Goal: Task Accomplishment & Management: Complete application form

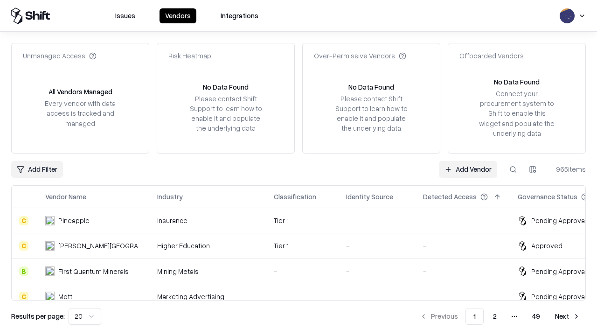
click at [468, 169] on link "Add Vendor" at bounding box center [468, 169] width 58 height 17
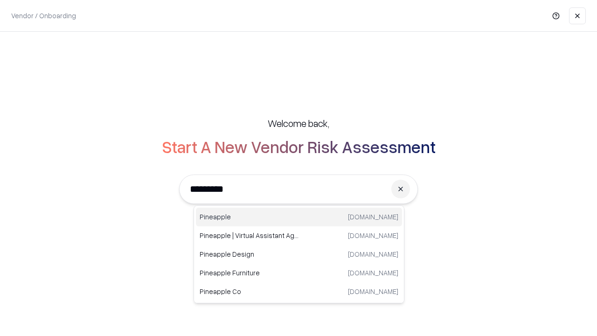
click at [299, 217] on div "Pineapple [DOMAIN_NAME]" at bounding box center [299, 217] width 206 height 19
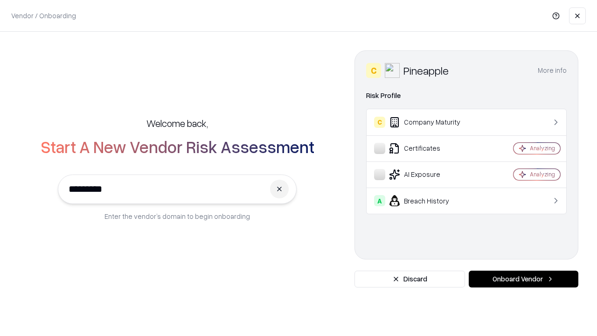
type input "*********"
click at [523, 279] on button "Onboard Vendor" at bounding box center [524, 278] width 110 height 17
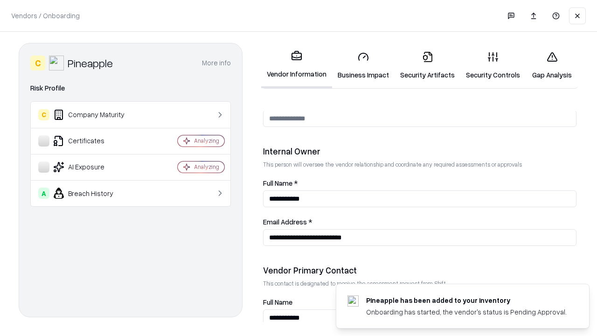
scroll to position [483, 0]
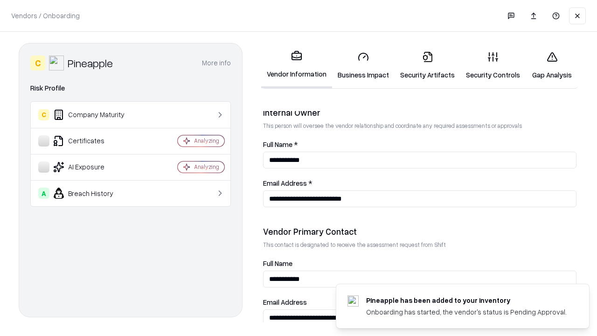
click at [363, 65] on link "Business Impact" at bounding box center [363, 65] width 62 height 43
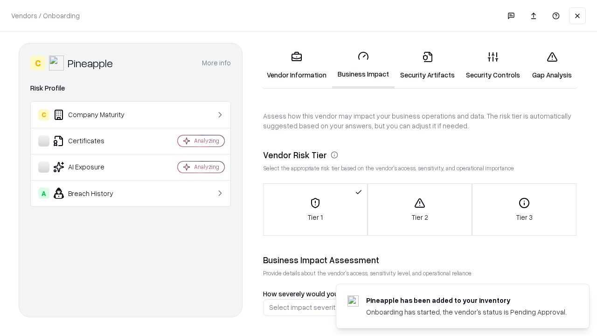
click at [427, 65] on link "Security Artifacts" at bounding box center [427, 65] width 66 height 43
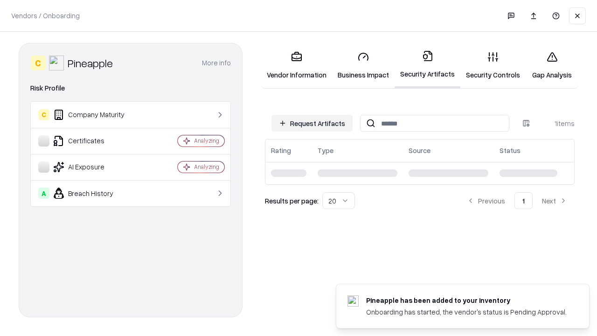
click at [312, 123] on button "Request Artifacts" at bounding box center [311, 123] width 81 height 17
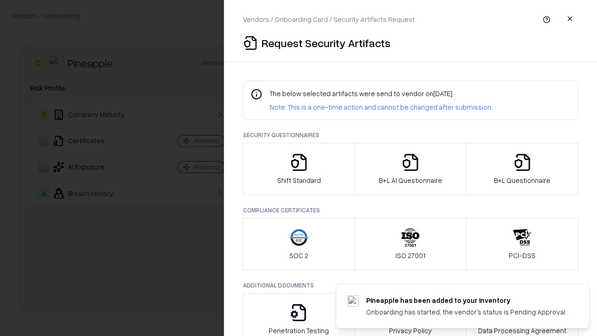
click at [298, 169] on icon "button" at bounding box center [299, 162] width 19 height 19
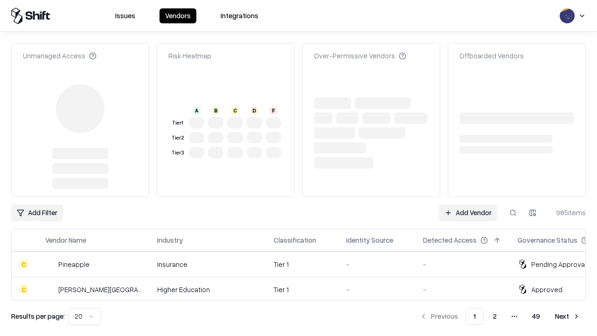
click at [468, 204] on link "Add Vendor" at bounding box center [468, 212] width 58 height 17
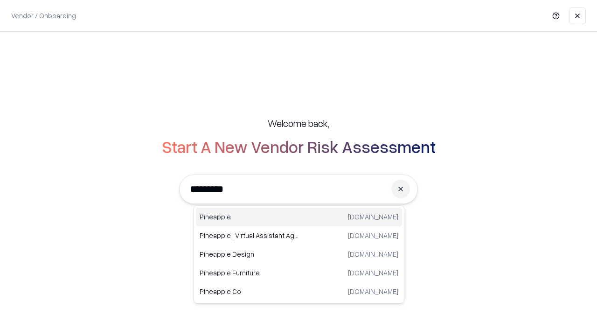
click at [299, 217] on div "Pineapple [DOMAIN_NAME]" at bounding box center [299, 217] width 206 height 19
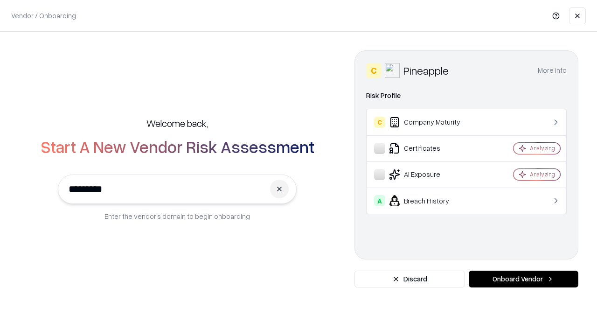
type input "*********"
click at [523, 279] on button "Onboard Vendor" at bounding box center [524, 278] width 110 height 17
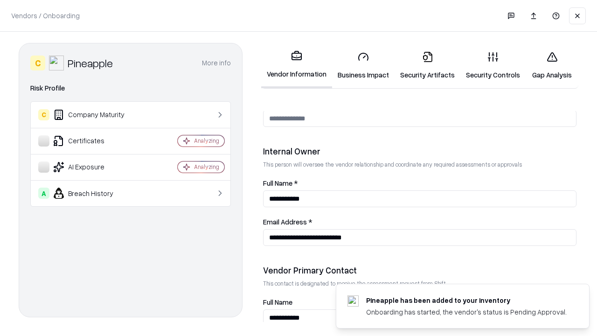
scroll to position [483, 0]
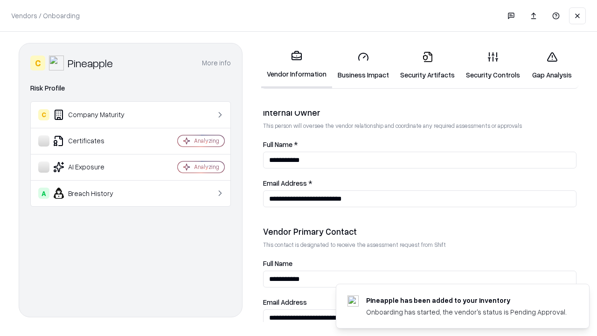
click at [552, 65] on link "Gap Analysis" at bounding box center [552, 65] width 53 height 43
